Goal: Find specific page/section: Find specific page/section

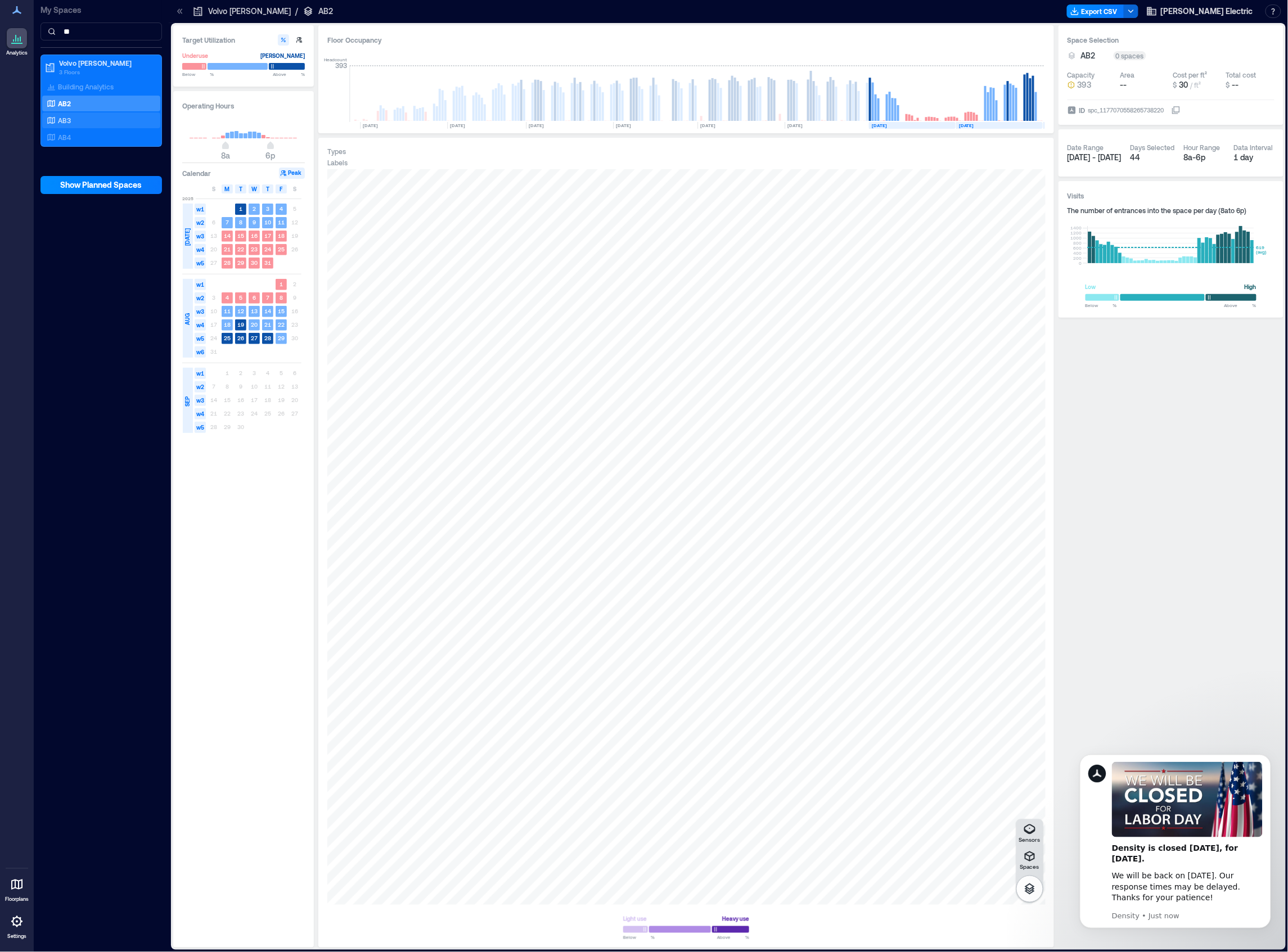
click at [59, 120] on p "AB3" at bounding box center [64, 120] width 13 height 9
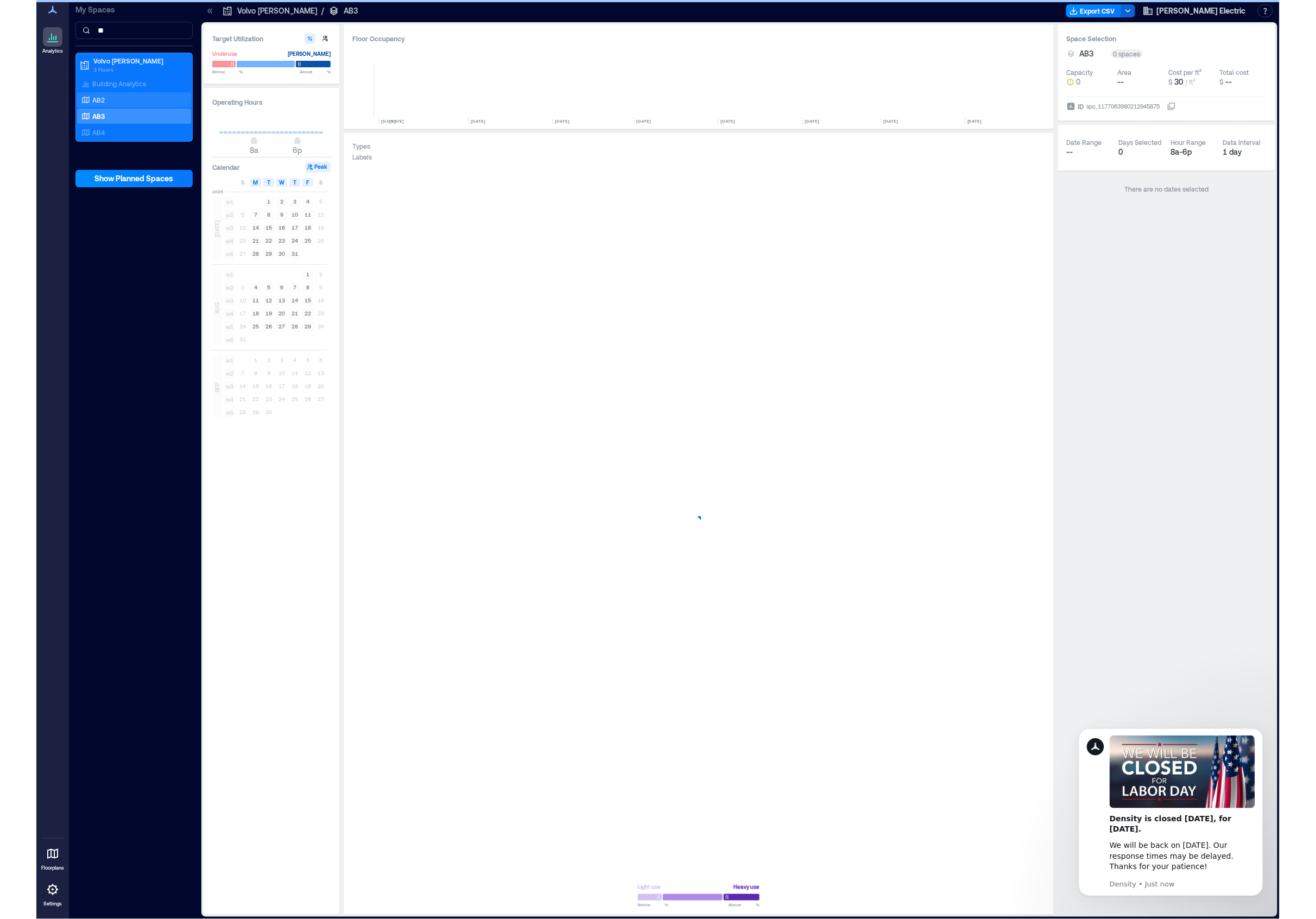
scroll to position [0, 1328]
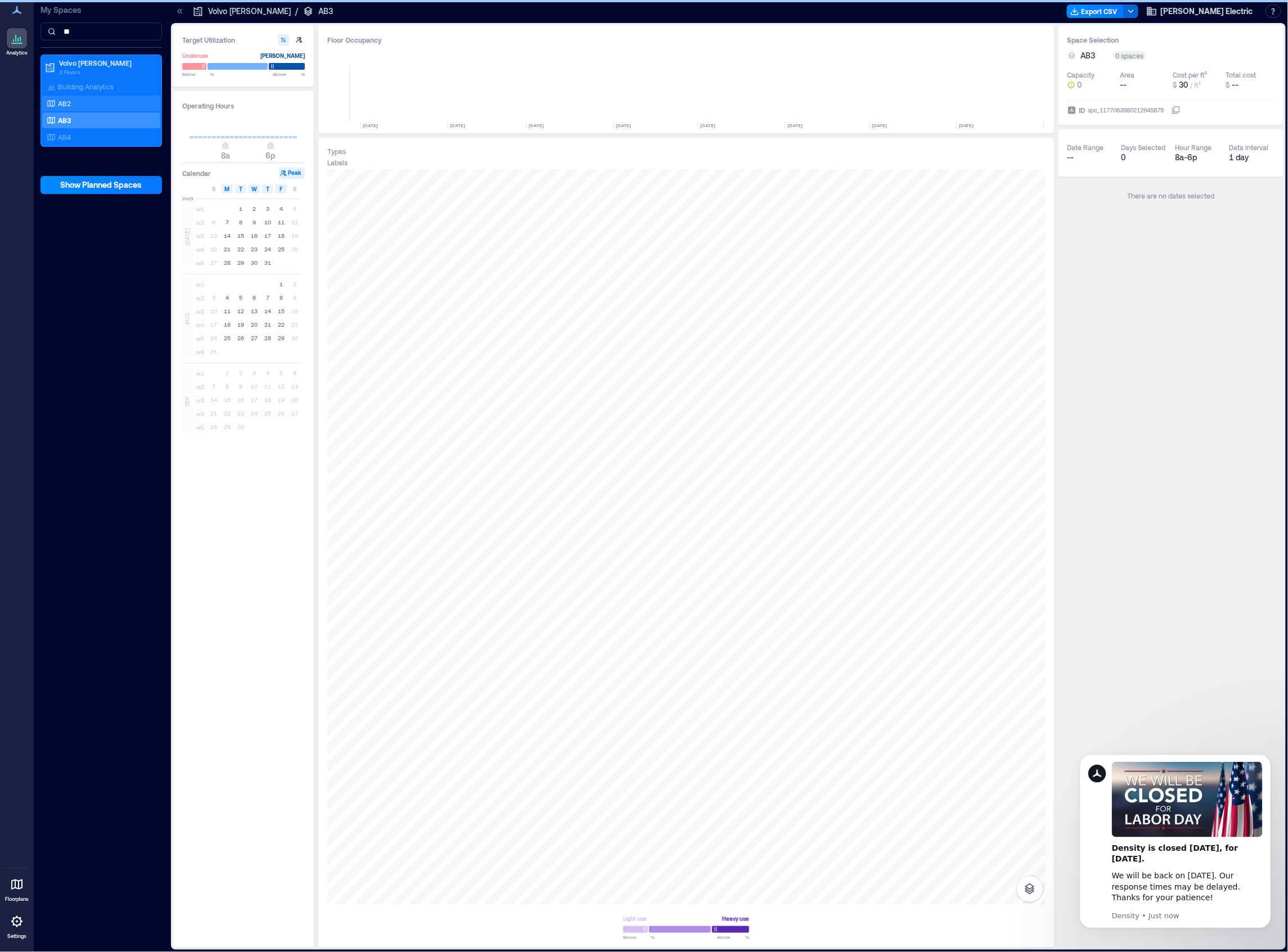
click at [64, 105] on p "AB2" at bounding box center [64, 103] width 13 height 9
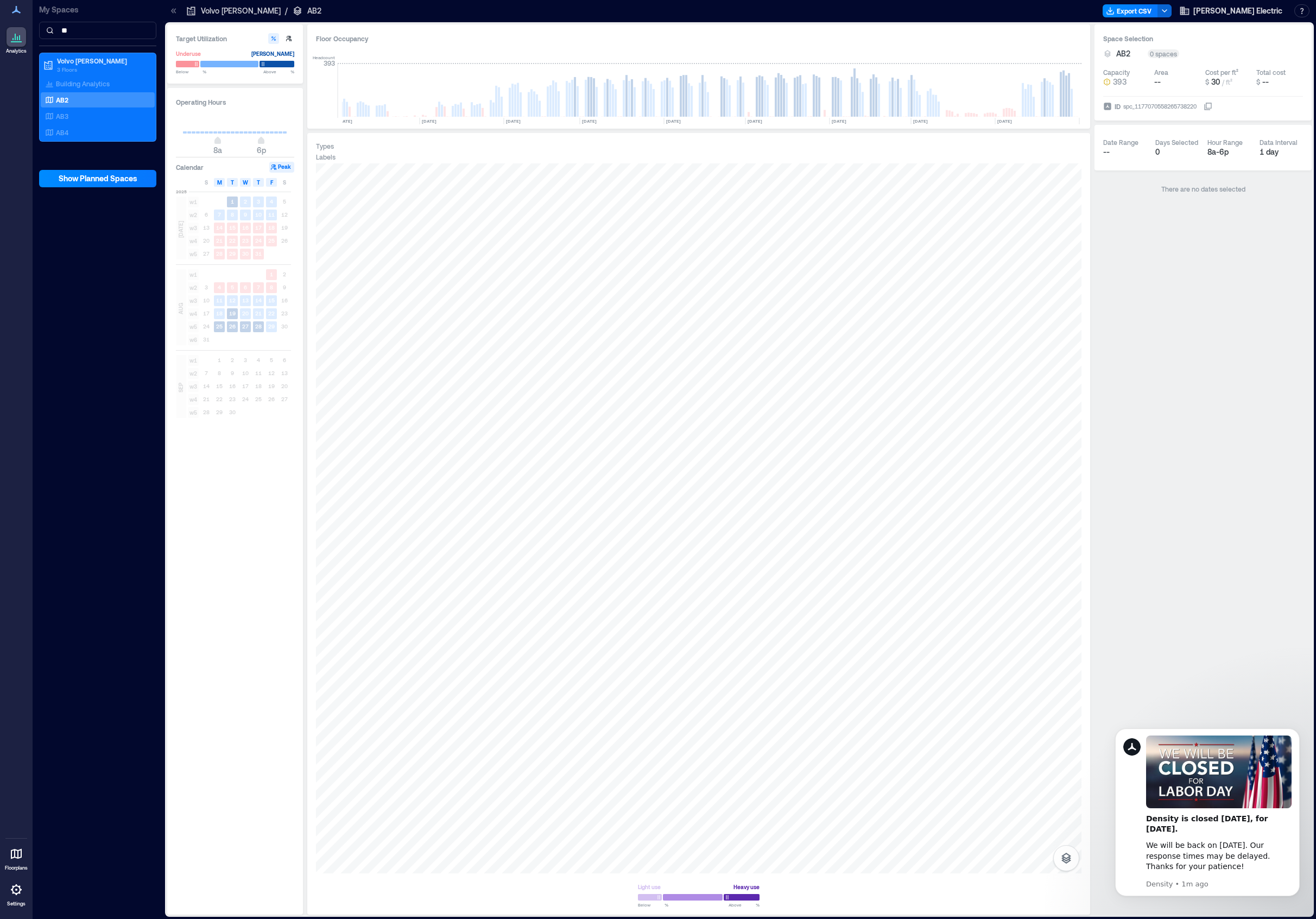
scroll to position [0, 1255]
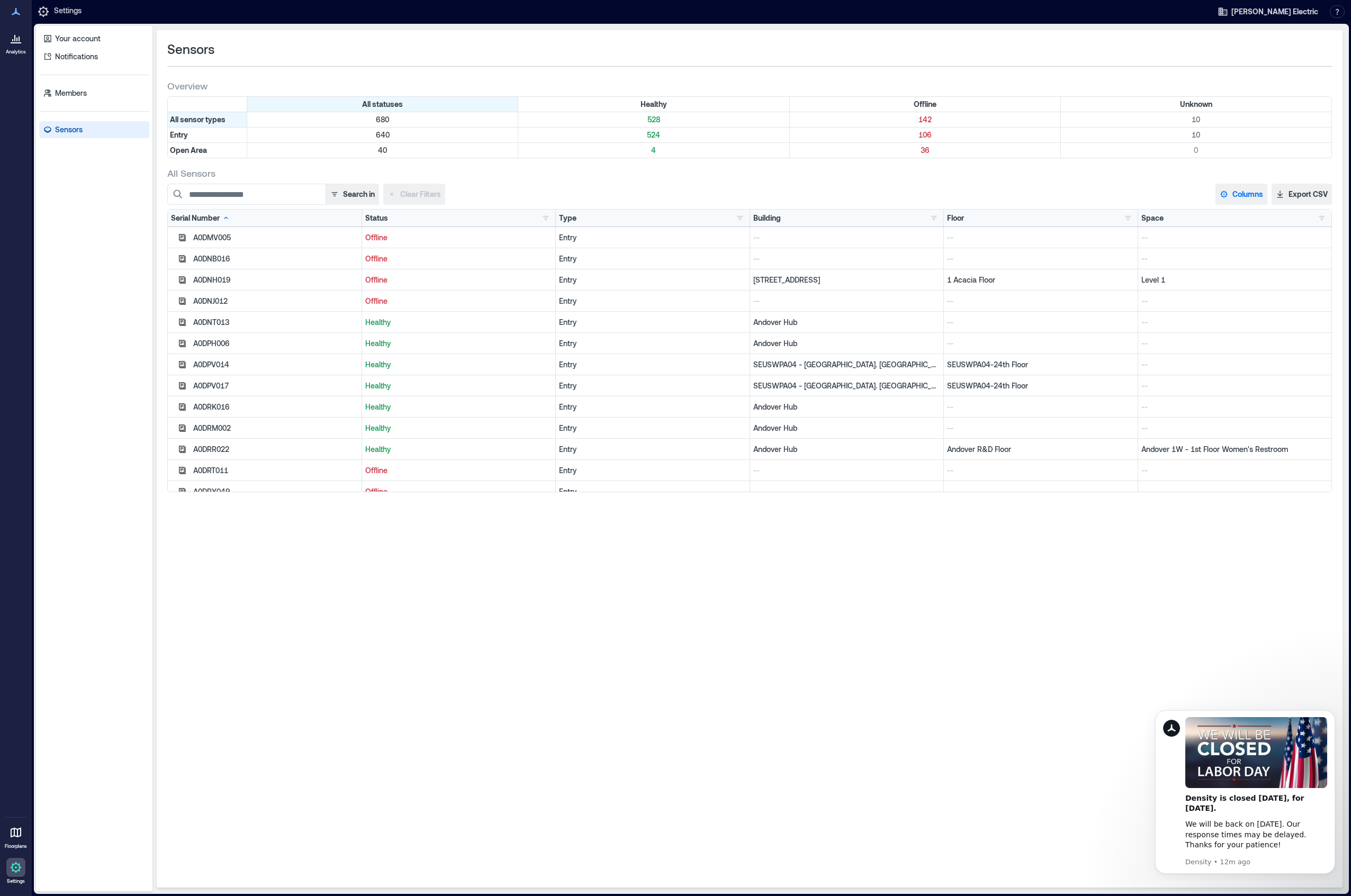
click at [1243, 191] on button "Columns" at bounding box center [1241, 195] width 52 height 21
click at [1248, 325] on button "Firmware" at bounding box center [1255, 329] width 73 height 17
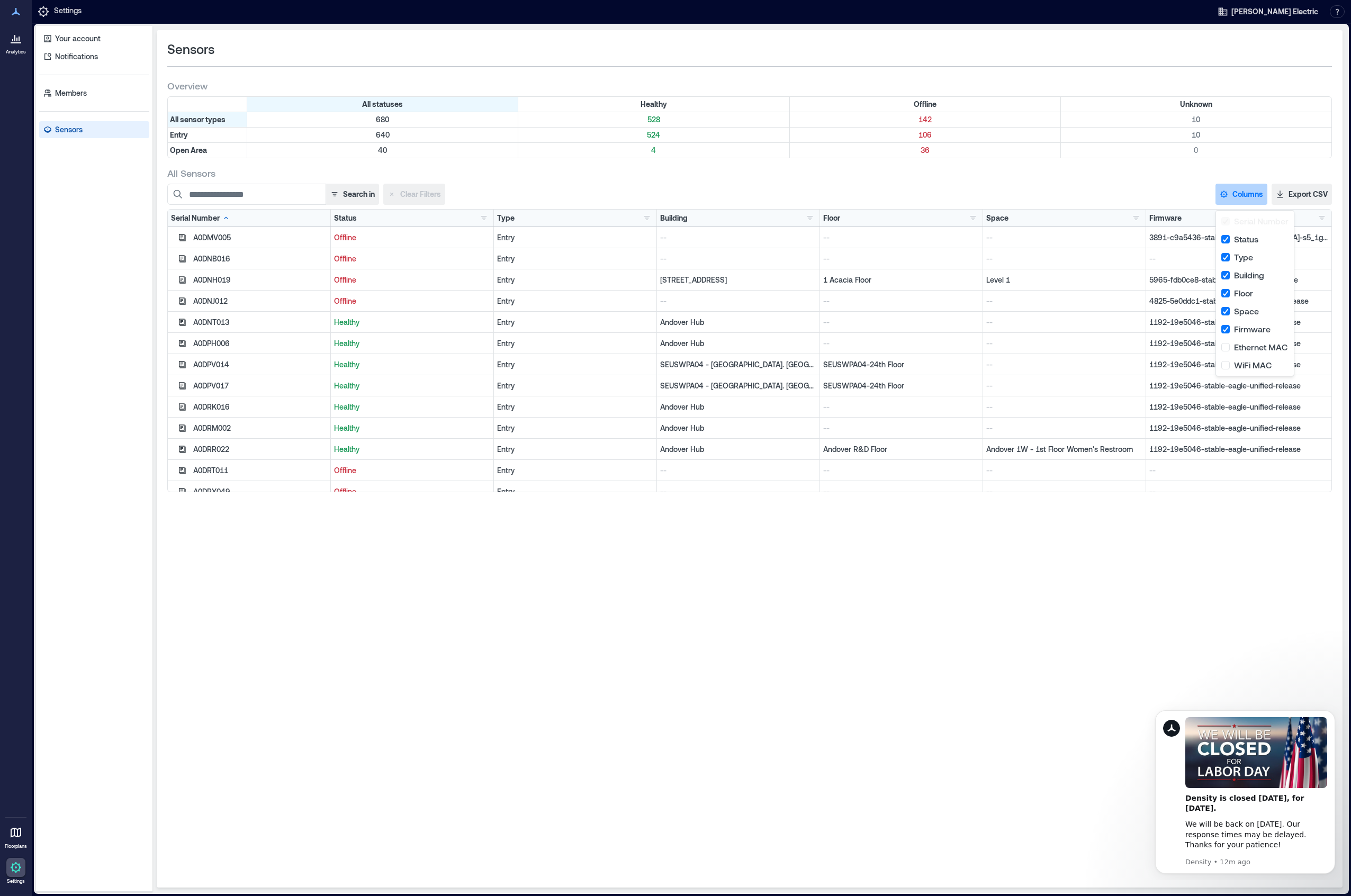
click at [945, 572] on div "Sensors Overview All statuses Healthy Offline Unknown All sensor types 680 528 …" at bounding box center [750, 459] width 1186 height 858
click at [1129, 578] on div "Sensors Overview All statuses Healthy Offline Unknown All sensor types 680 529 …" at bounding box center [750, 459] width 1186 height 858
